Goal: Information Seeking & Learning: Learn about a topic

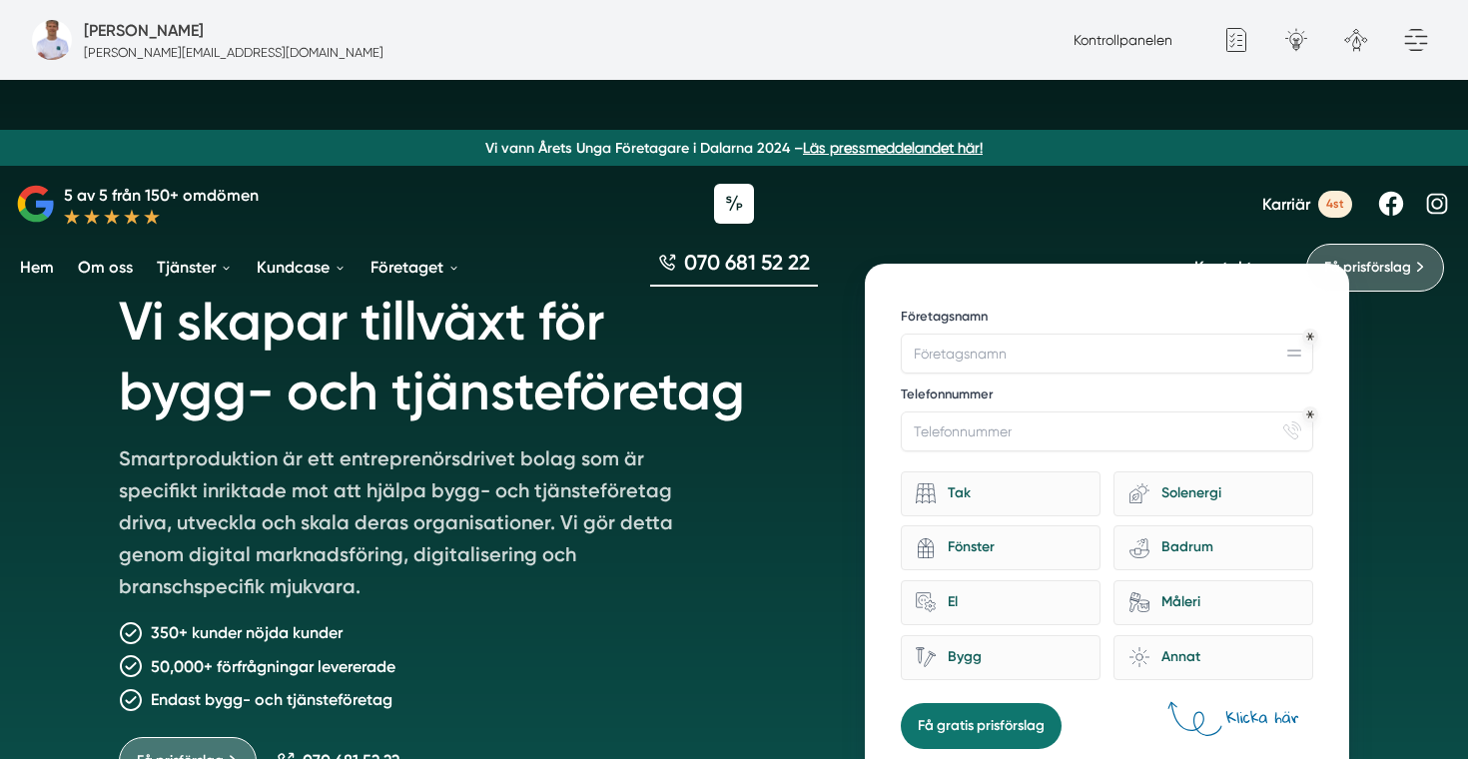
click at [1296, 199] on span "Karriär" at bounding box center [1286, 204] width 48 height 19
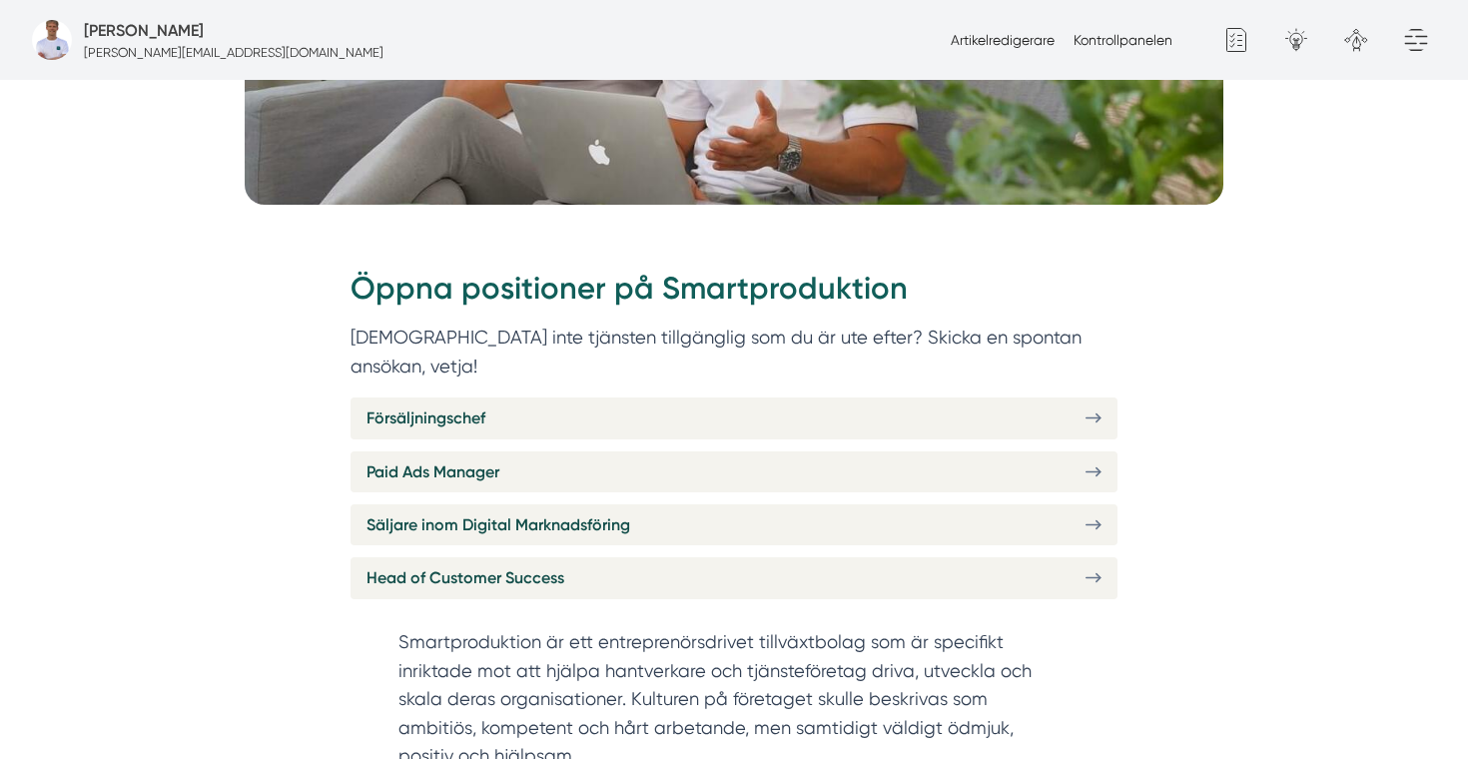
scroll to position [659, 0]
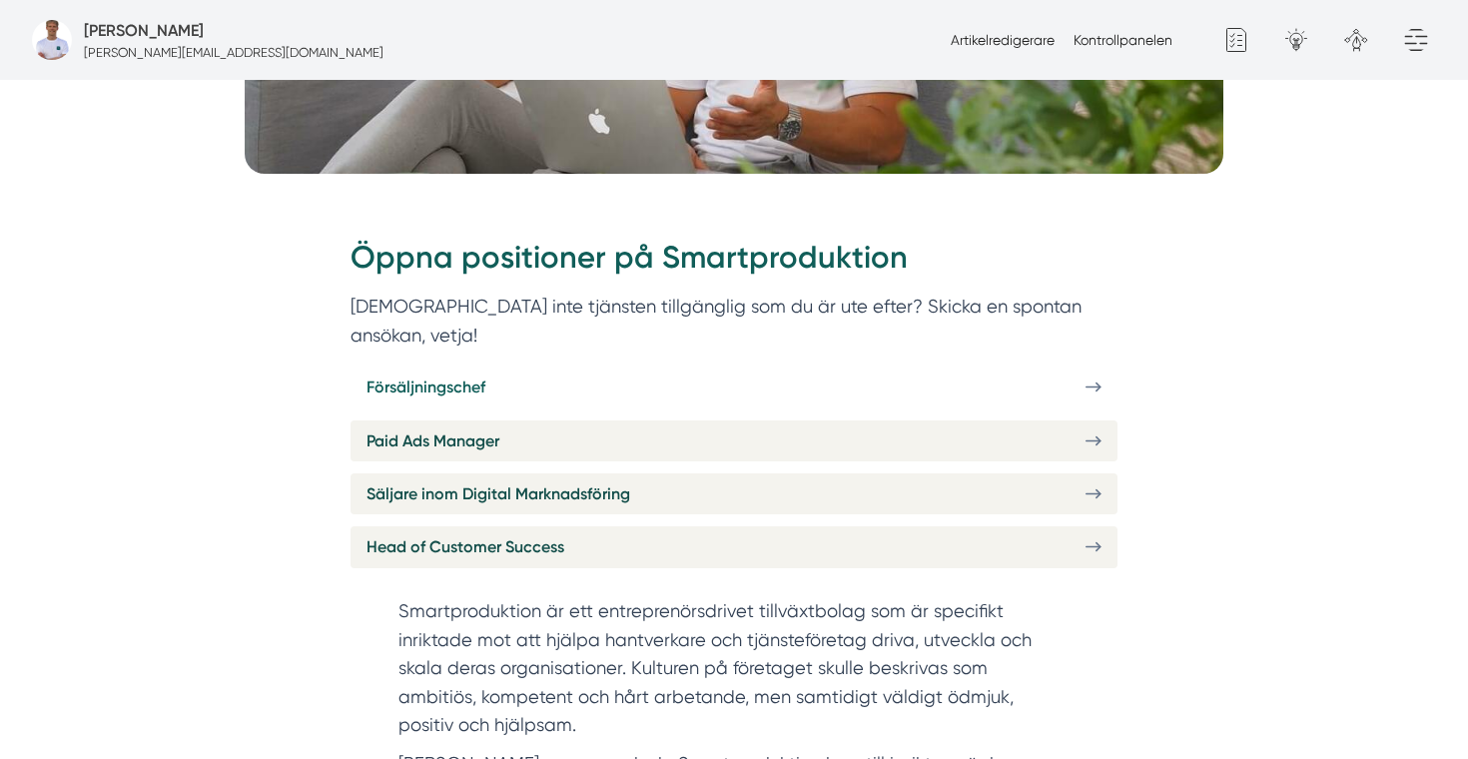
click at [621, 369] on link "Försäljningschef" at bounding box center [734, 386] width 767 height 41
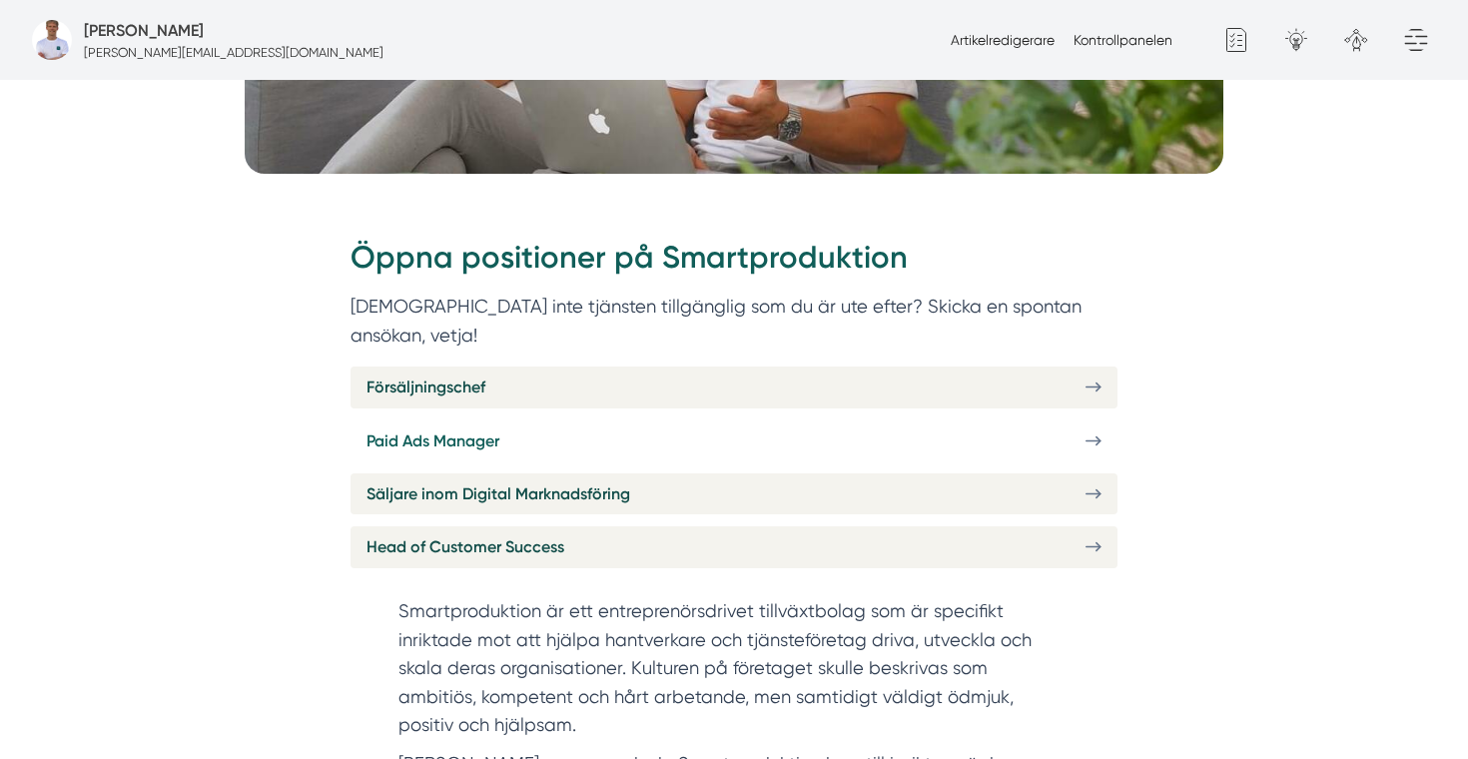
click at [543, 420] on link "Paid Ads Manager" at bounding box center [734, 440] width 767 height 41
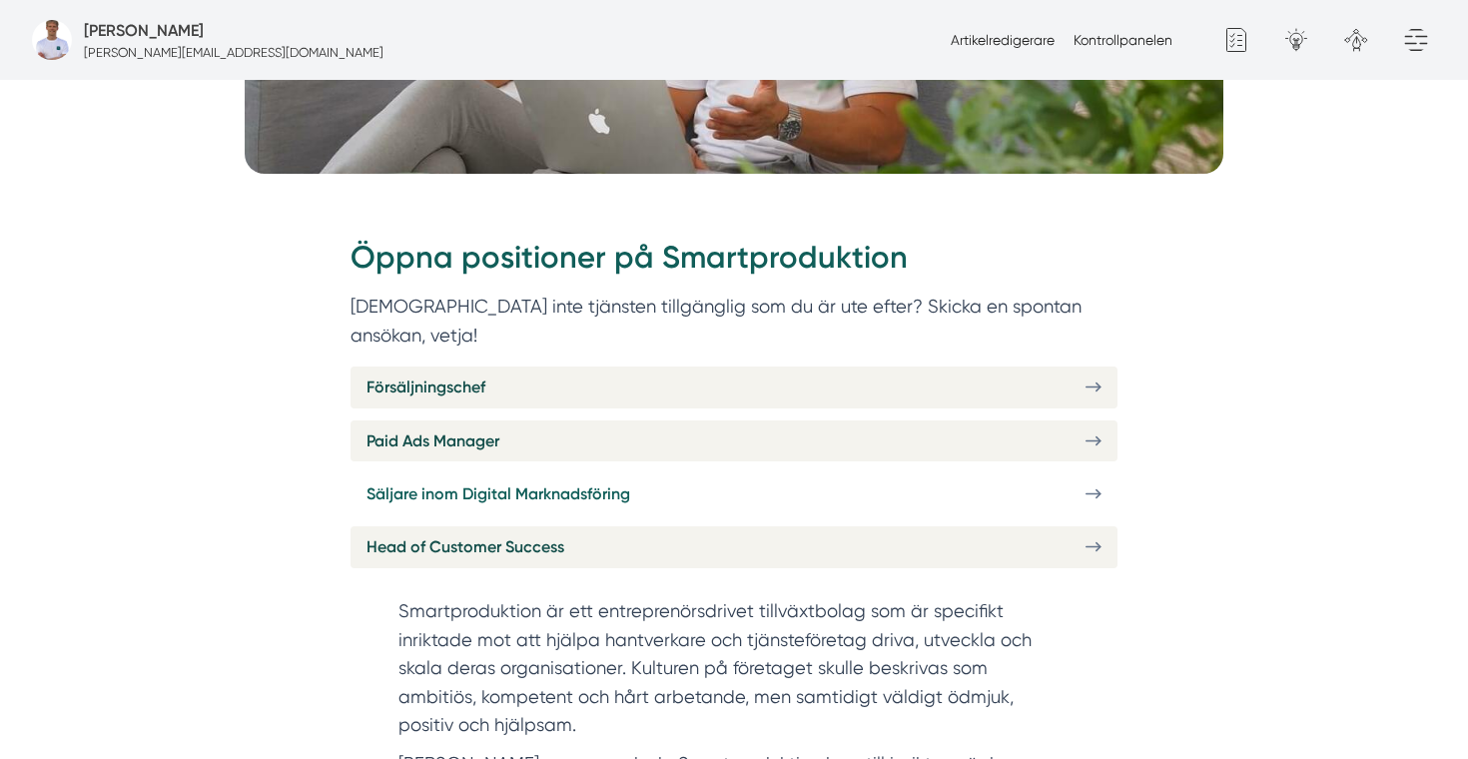
click at [566, 481] on span "Säljare inom Digital Marknadsföring" at bounding box center [498, 493] width 264 height 25
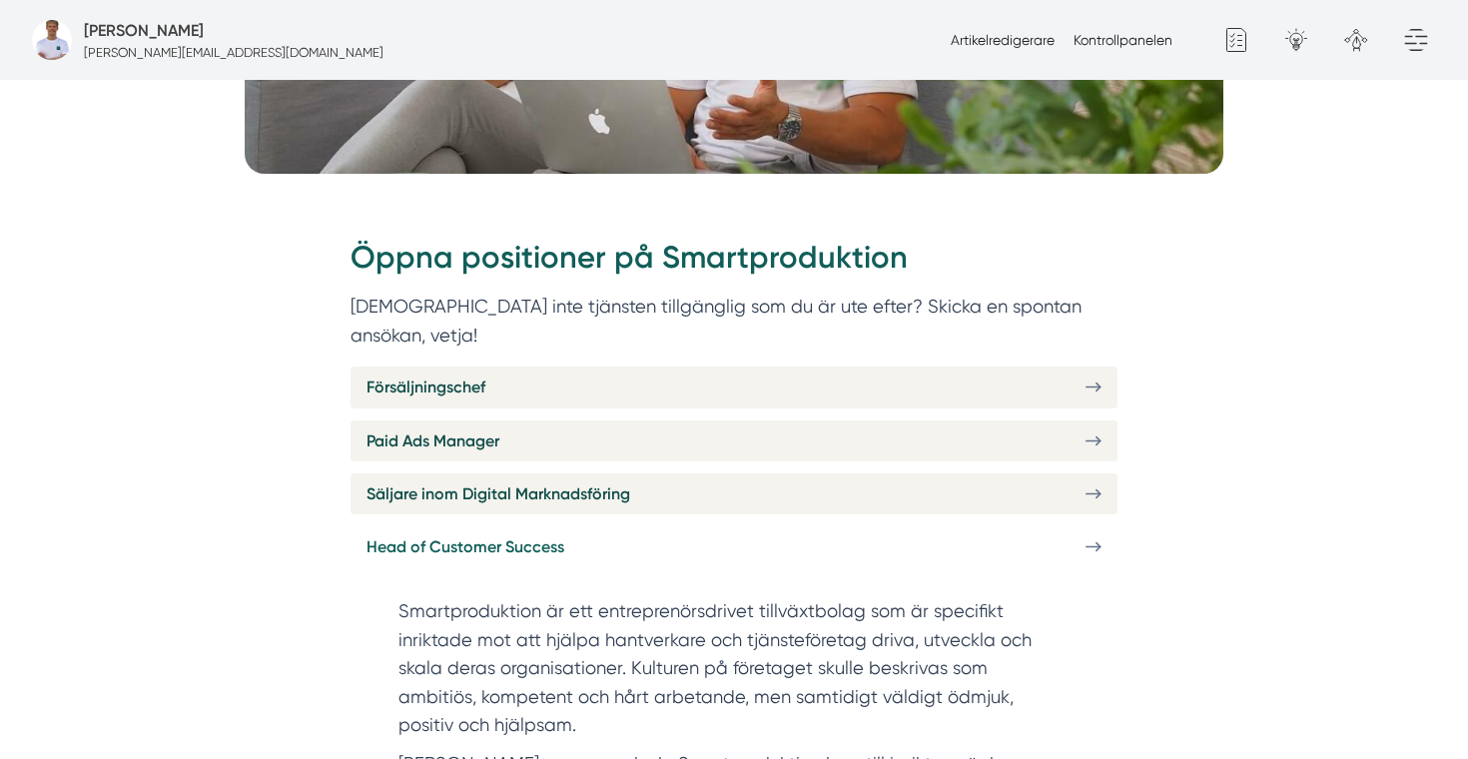
click at [526, 534] on span "Head of Customer Success" at bounding box center [465, 546] width 198 height 25
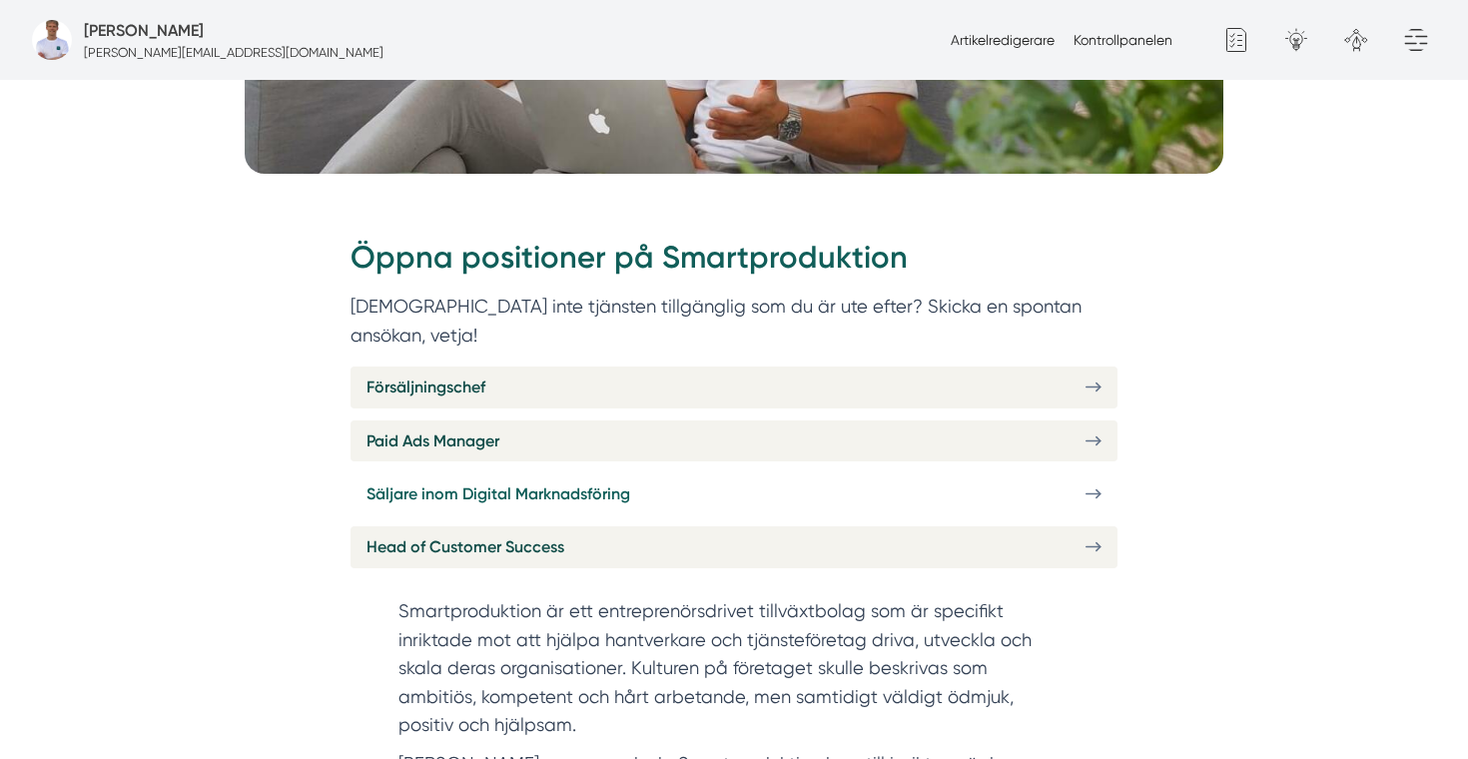
click at [500, 481] on span "Säljare inom Digital Marknadsföring" at bounding box center [498, 493] width 264 height 25
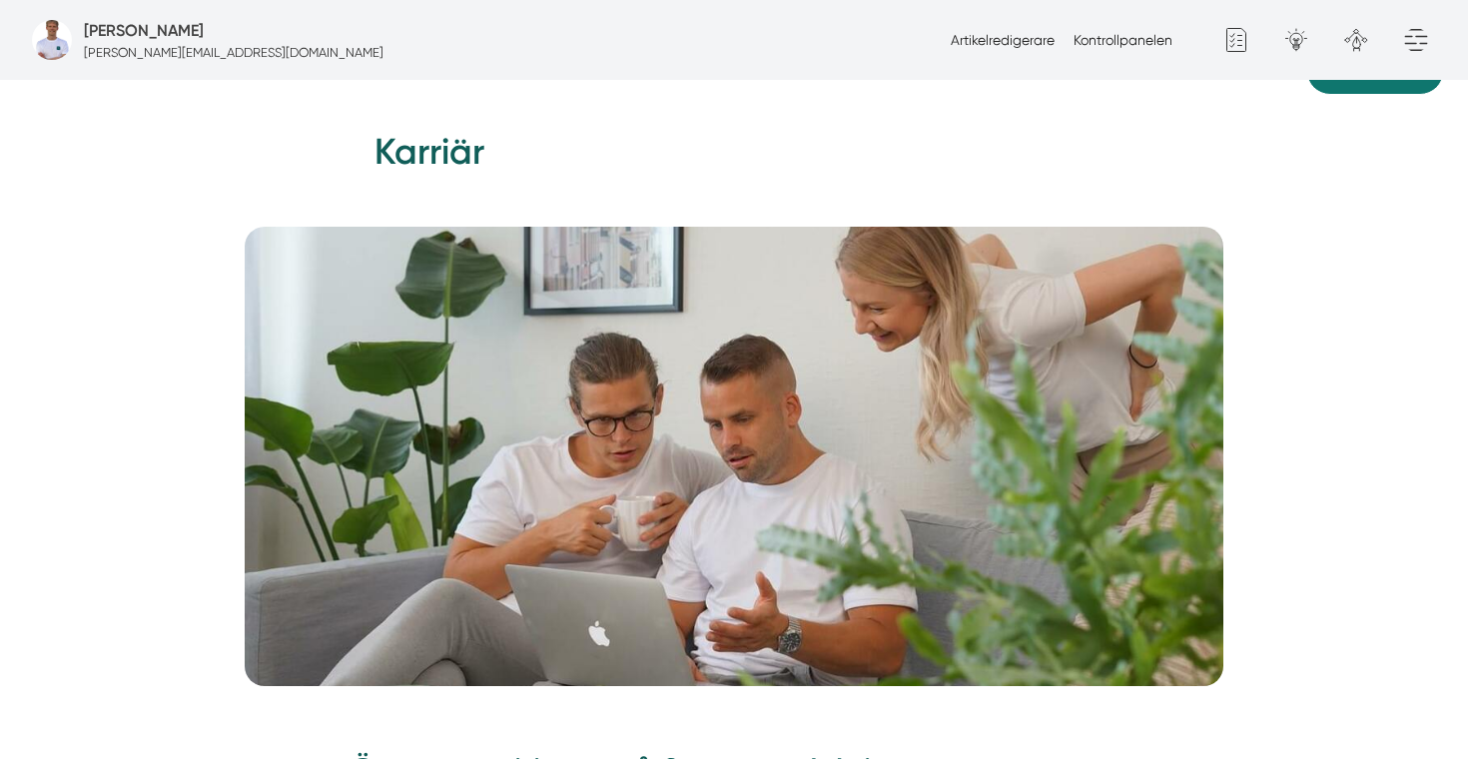
scroll to position [80, 0]
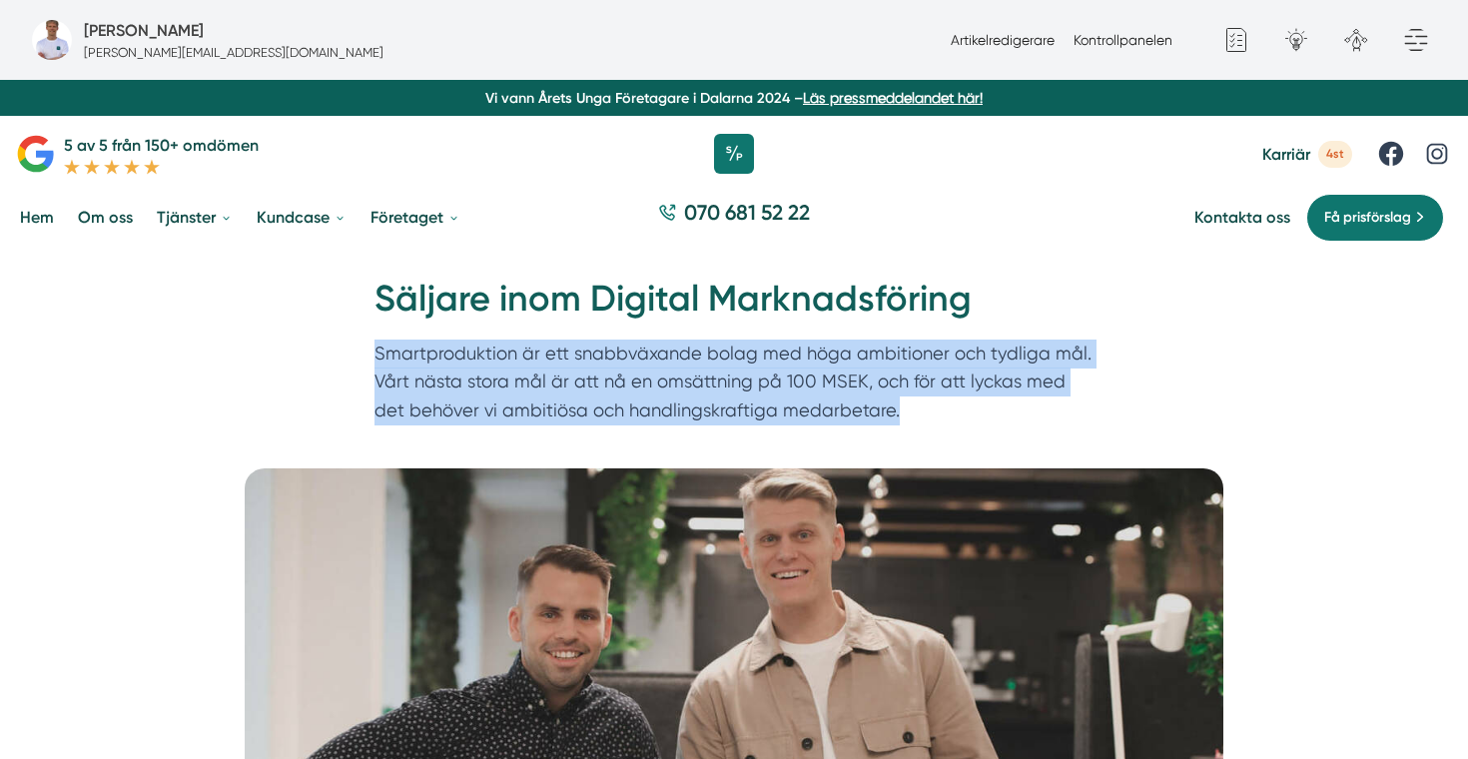
drag, startPoint x: 877, startPoint y: 417, endPoint x: 360, endPoint y: 355, distance: 520.0
click at [360, 355] on div "Hem » Karriär » Säljare inom Digital Marknadsföring Säljare inom Digital Markna…" at bounding box center [734, 355] width 767 height 160
copy p "Smartproduktion är ett snabbväxande bolag med höga ambitioner och tydliga mål. …"
